Goal: Obtain resource: Obtain resource

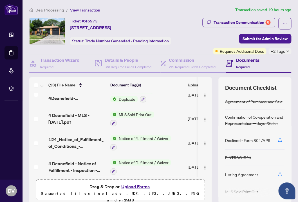
scroll to position [37, 0]
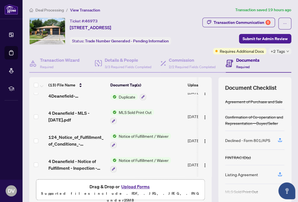
click at [263, 142] on div "Declined - Form 801/APS" at bounding box center [247, 140] width 45 height 6
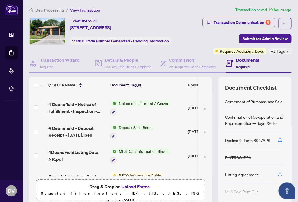
scroll to position [94, 0]
click at [233, 142] on div "Declined - Form 801/APS" at bounding box center [247, 140] width 45 height 6
click at [278, 140] on icon "button" at bounding box center [279, 140] width 5 height 5
click at [266, 140] on div "Declined - Form 801/APS" at bounding box center [247, 140] width 45 height 6
drag, startPoint x: 271, startPoint y: 140, endPoint x: 238, endPoint y: 140, distance: 32.9
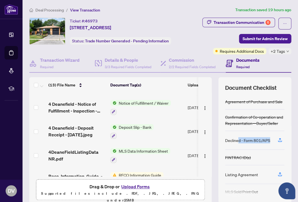
click at [238, 140] on div "Declined - Form 801/APS" at bounding box center [254, 140] width 59 height 19
click at [238, 140] on div "Declined - Form 801/APS" at bounding box center [247, 140] width 45 height 6
drag, startPoint x: 225, startPoint y: 140, endPoint x: 258, endPoint y: 145, distance: 32.5
click at [258, 145] on div "Declined - Form 801/APS" at bounding box center [254, 140] width 59 height 19
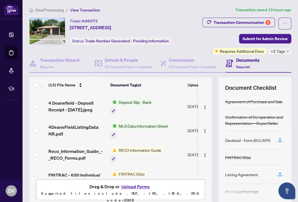
scroll to position [139, 0]
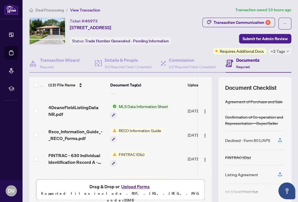
click at [133, 130] on span "RECO Information Guide" at bounding box center [139, 131] width 47 height 6
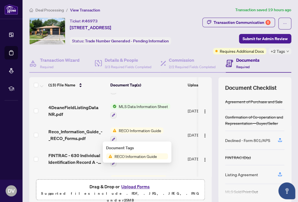
click at [153, 159] on span "RECO Information Guide" at bounding box center [135, 156] width 47 height 6
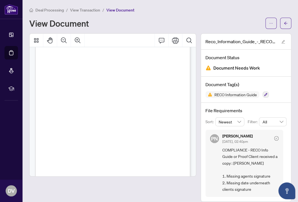
scroll to position [2492, 0]
drag, startPoint x: 128, startPoint y: 82, endPoint x: 142, endPoint y: 85, distance: 14.1
click at [142, 85] on div "12 Acknowledgement Acknowledgement | RECO INFORMATION GUIDE Real estate agent n…" at bounding box center [104, 115] width 139 height 180
click at [283, 40] on icon "edit" at bounding box center [283, 42] width 4 height 4
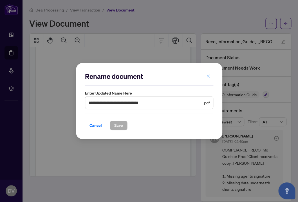
click at [208, 77] on icon "close" at bounding box center [208, 76] width 4 height 4
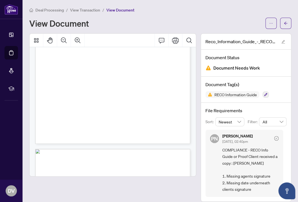
scroll to position [2268, 0]
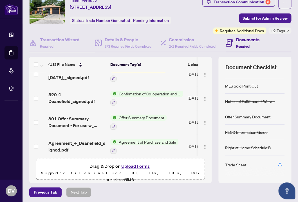
scroll to position [22, 0]
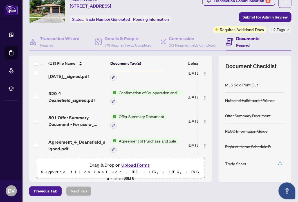
click at [235, 164] on div "Trade Sheet" at bounding box center [235, 164] width 21 height 6
click at [278, 164] on icon "button" at bounding box center [279, 163] width 5 height 5
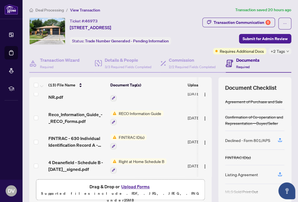
scroll to position [155, 0]
